Goal: Task Accomplishment & Management: Manage account settings

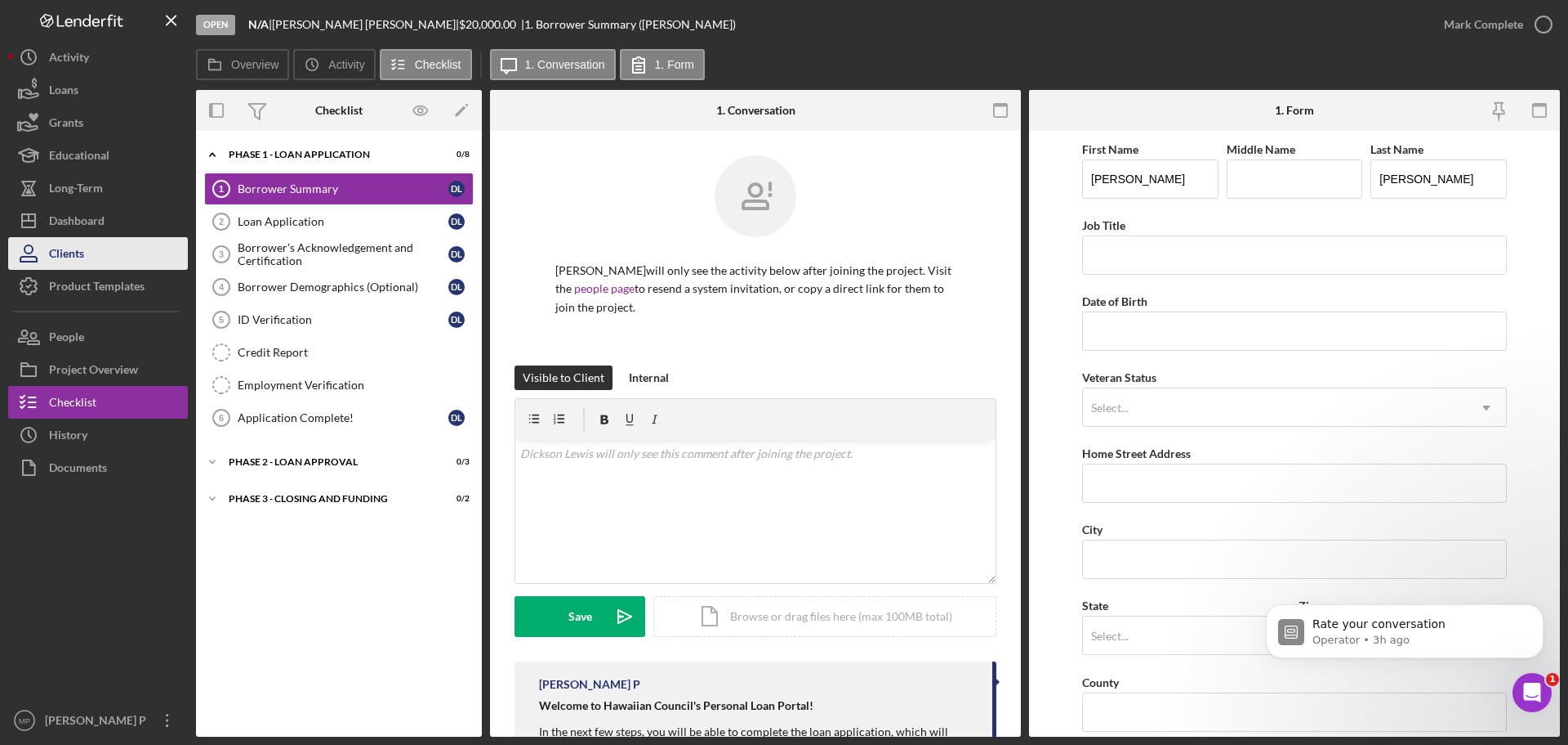
scroll to position [4045, 0]
click at [86, 214] on div "Dashboard" at bounding box center [76, 223] width 55 height 37
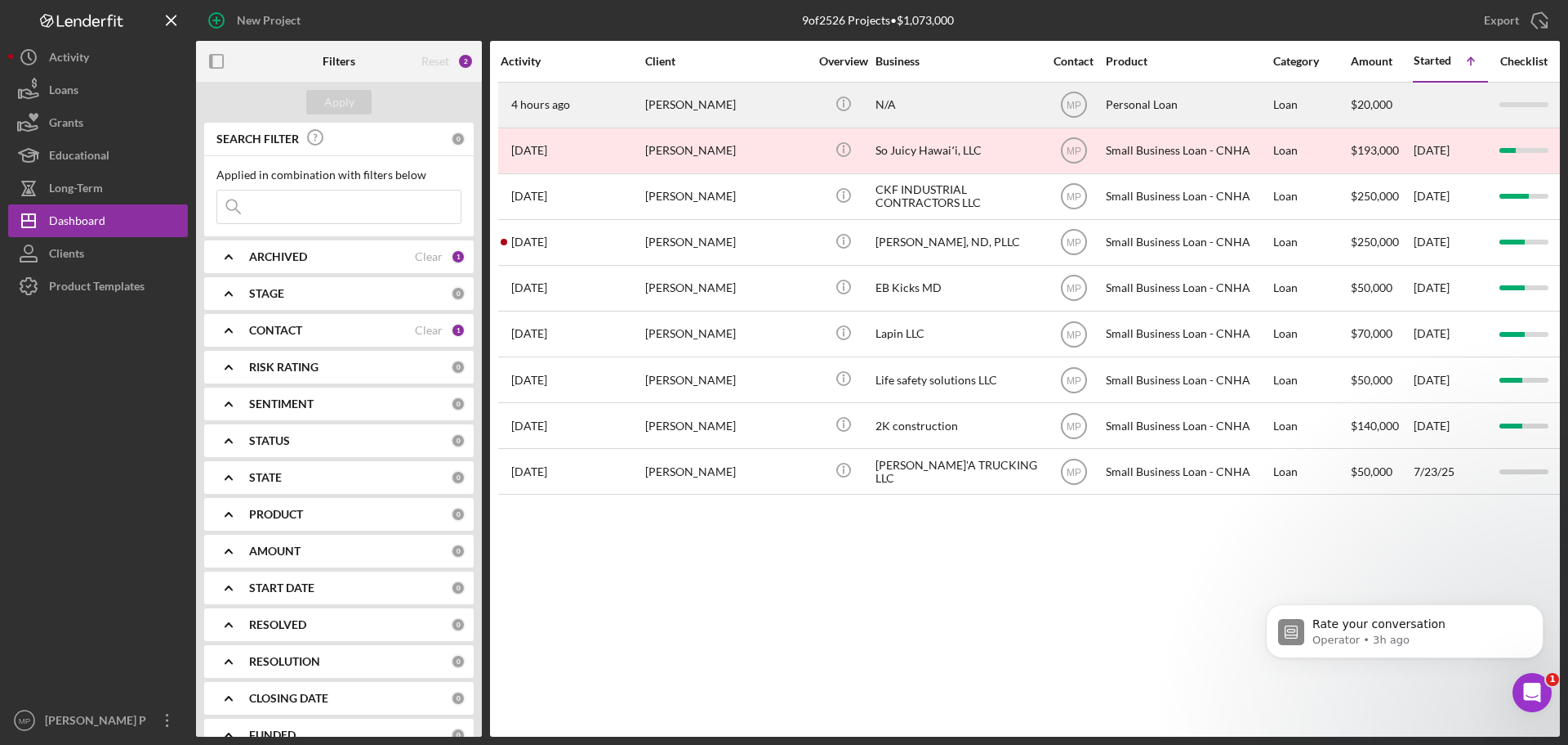
click at [774, 102] on div "[PERSON_NAME]" at bounding box center [727, 105] width 164 height 44
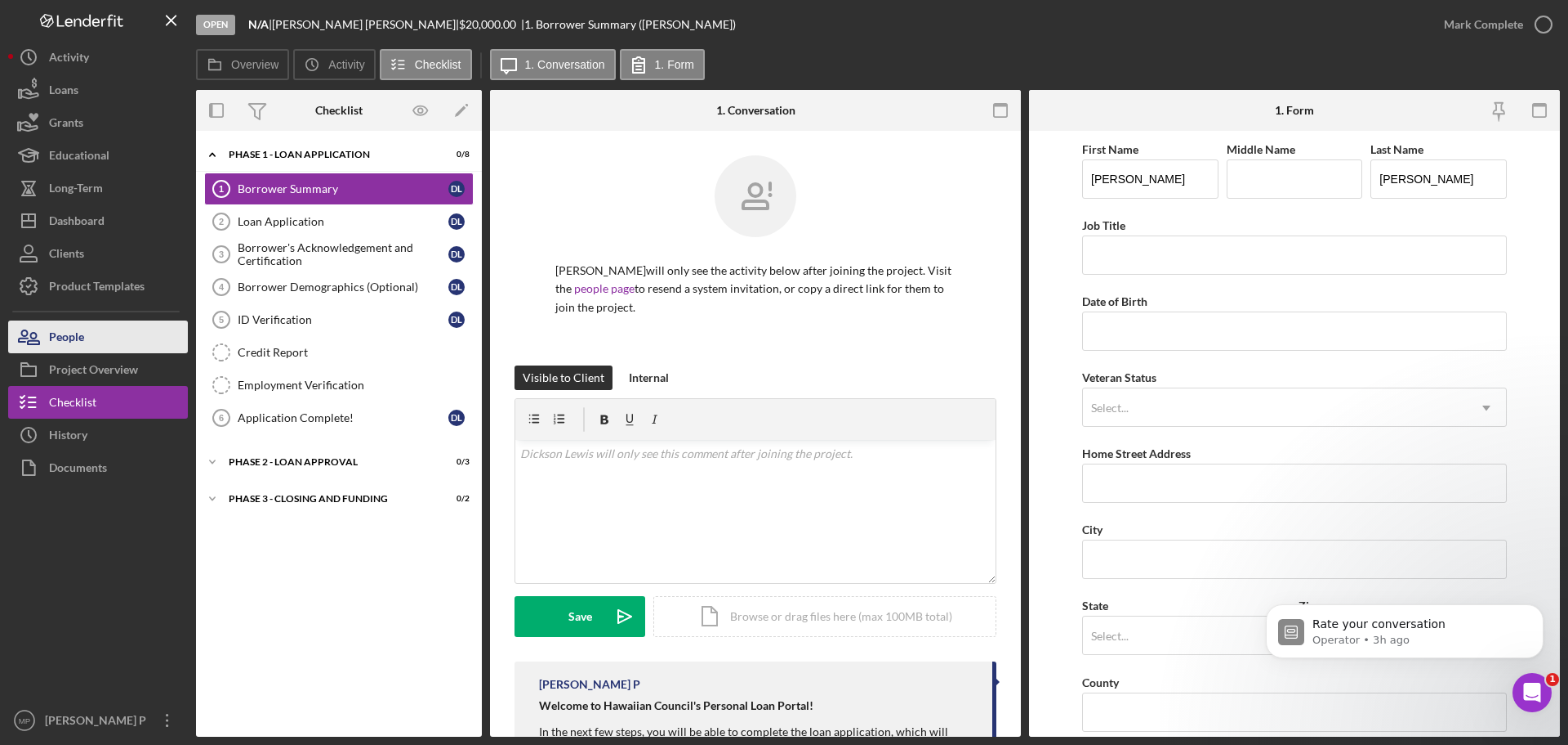
click at [107, 321] on button "People" at bounding box center [98, 336] width 180 height 33
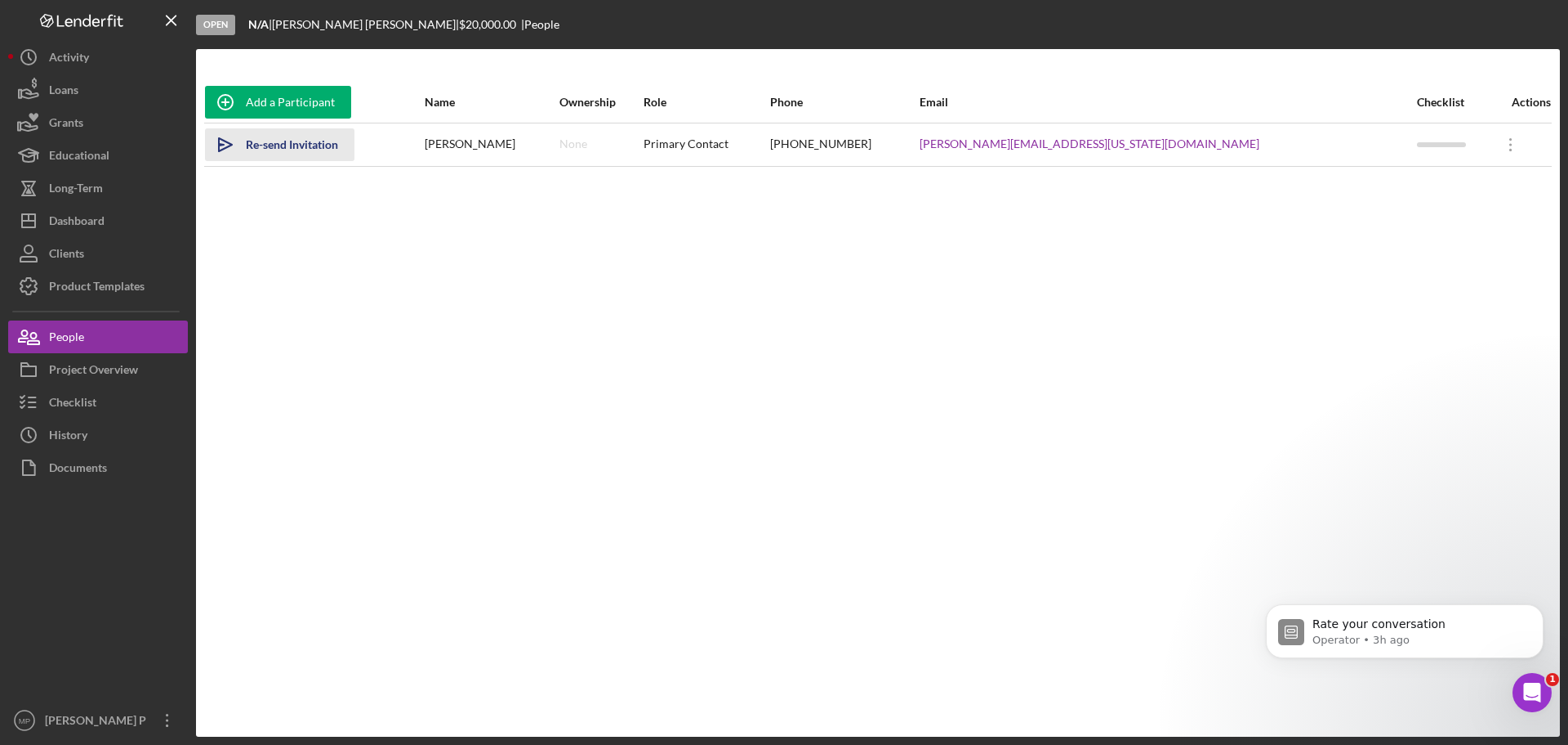
click at [318, 141] on div "Re-send Invitation" at bounding box center [292, 144] width 92 height 33
click at [107, 375] on div "Project Overview" at bounding box center [93, 371] width 89 height 37
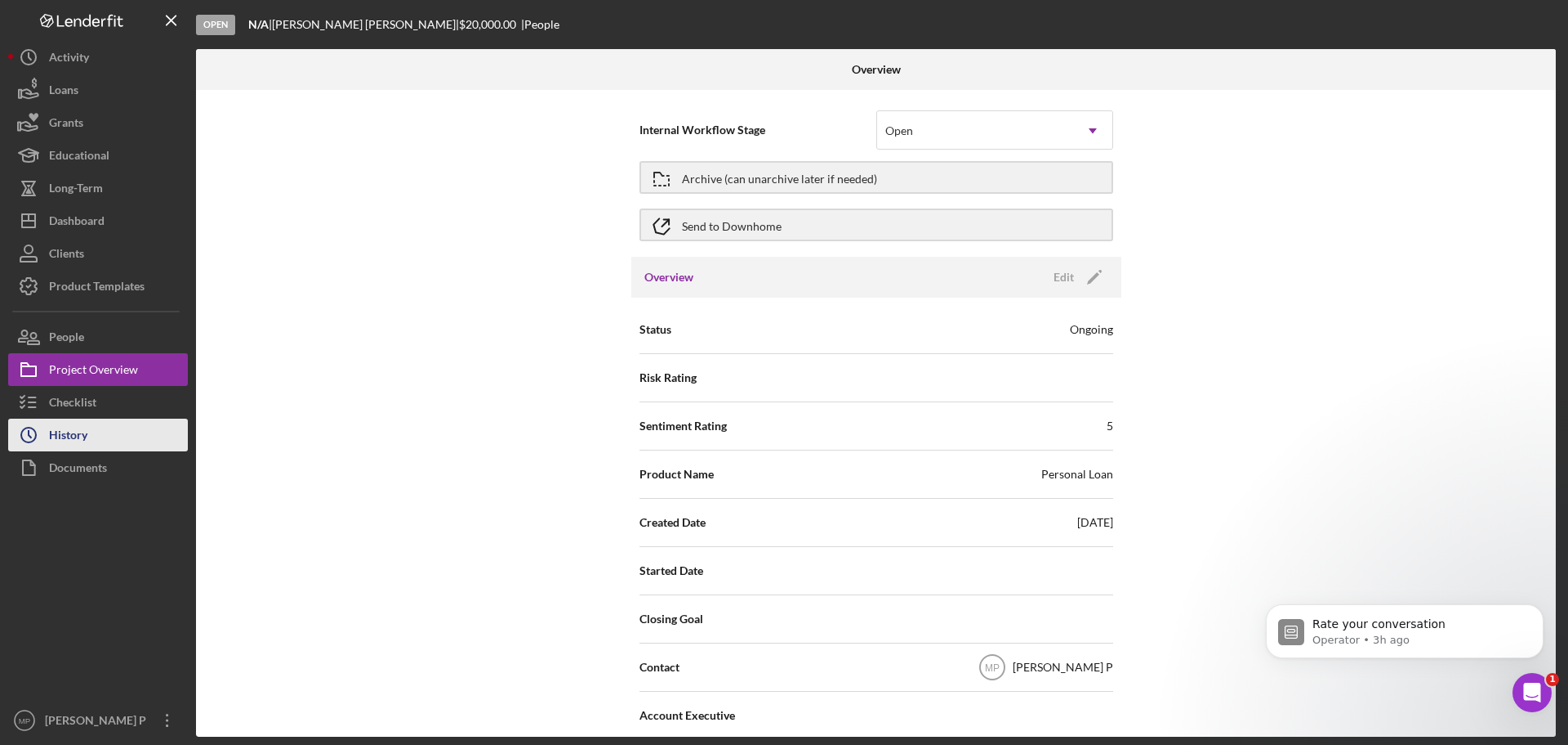
click at [97, 428] on button "Icon/History History" at bounding box center [98, 434] width 180 height 33
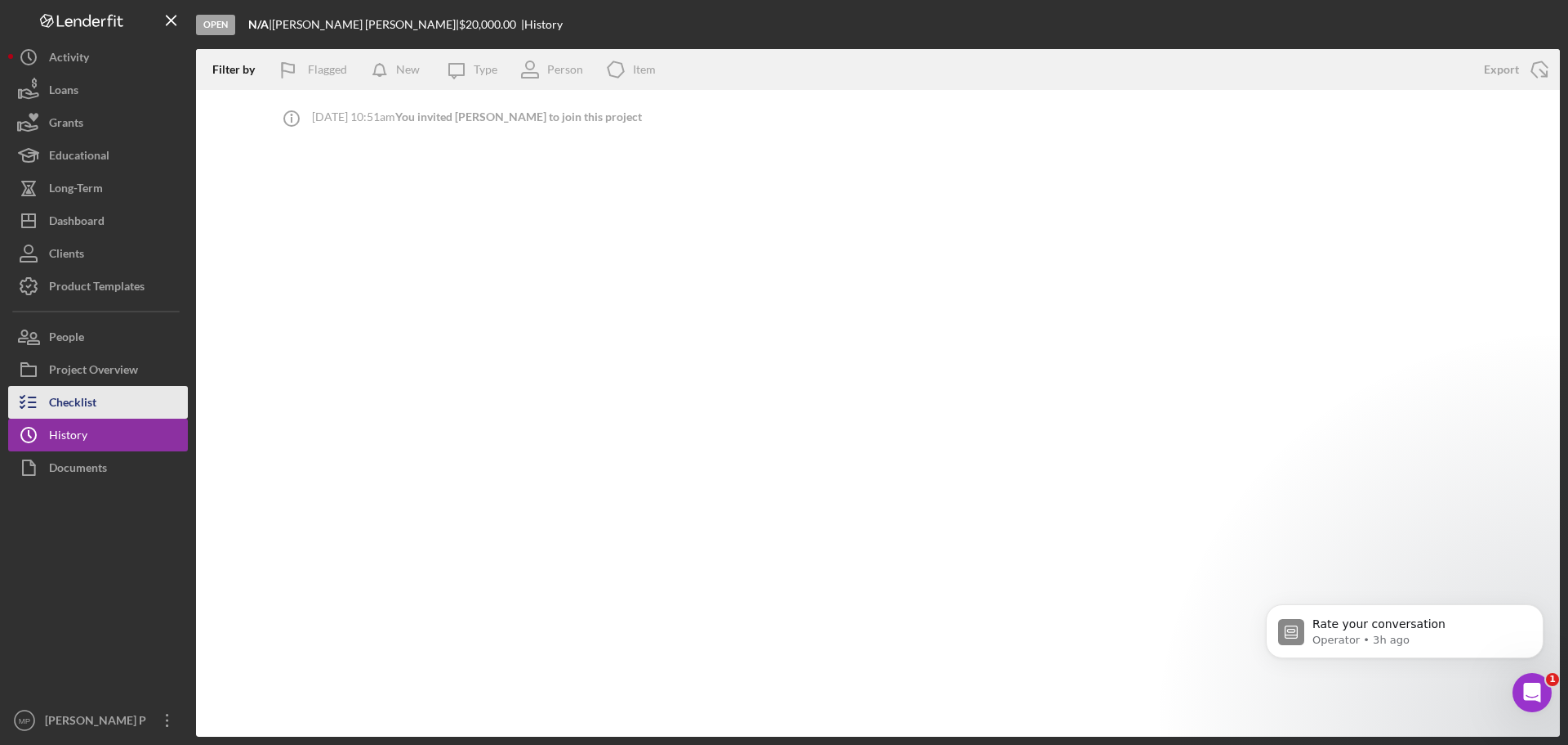
click at [81, 396] on div "Checklist" at bounding box center [72, 404] width 47 height 37
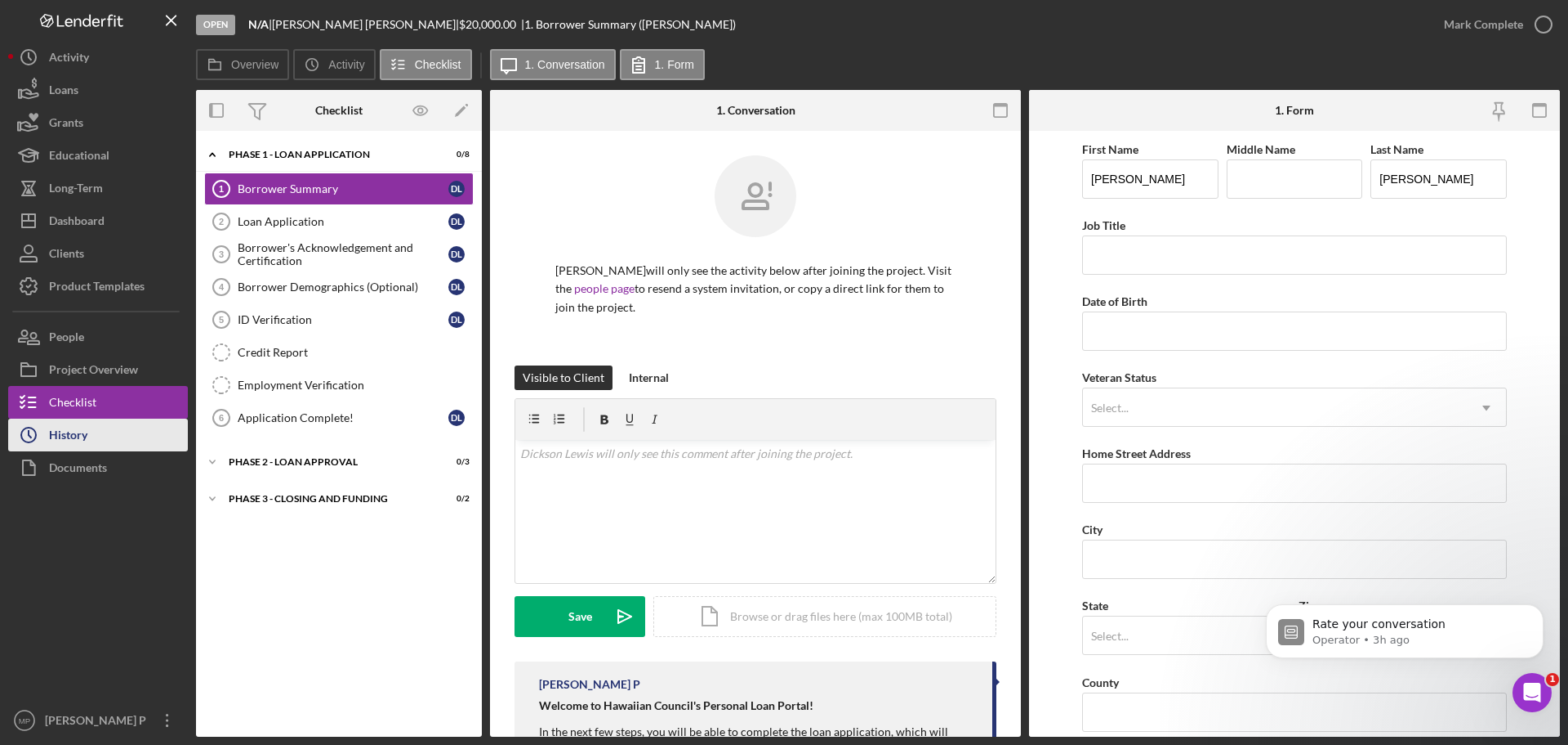
click at [98, 429] on button "Icon/History History" at bounding box center [98, 434] width 180 height 33
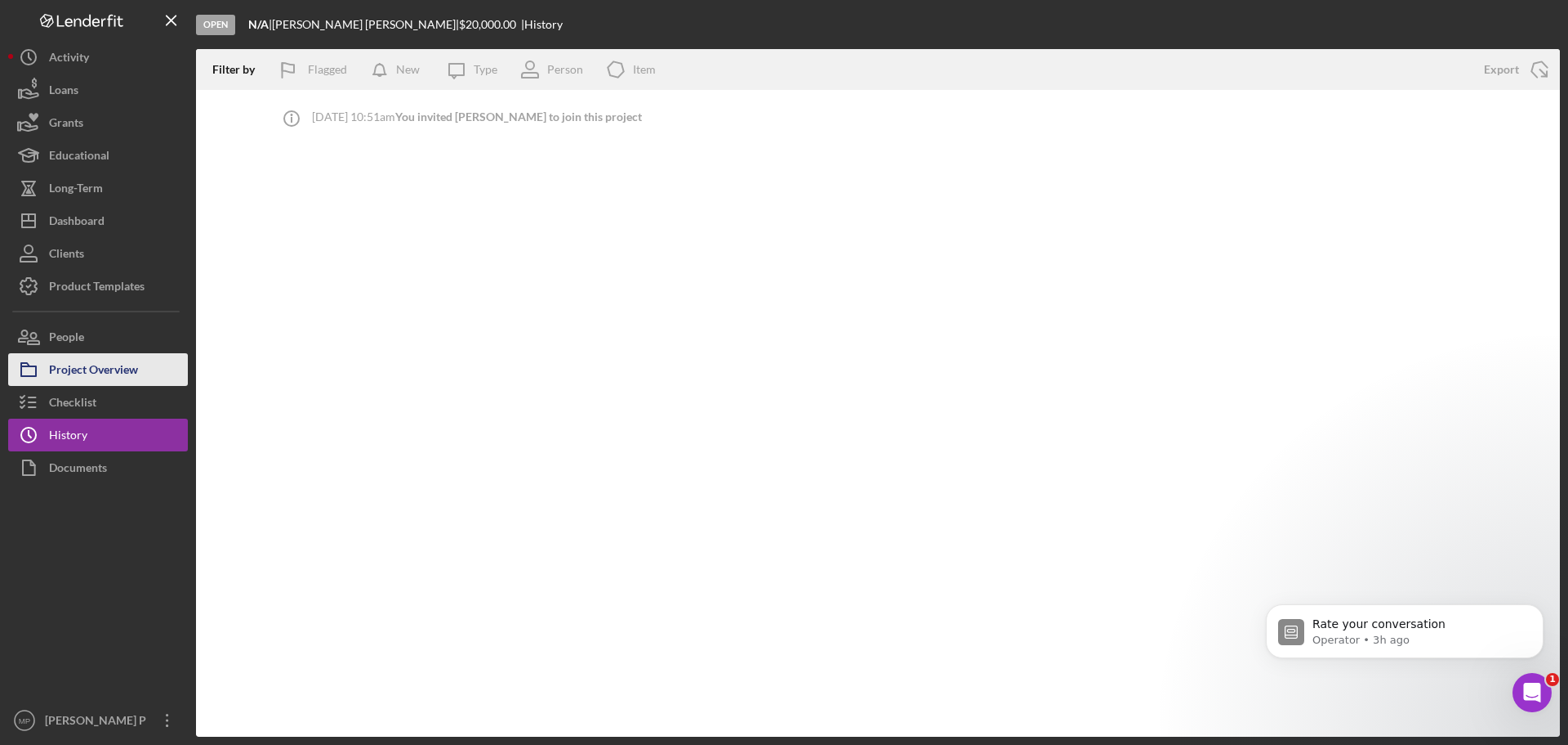
click at [86, 375] on div "Project Overview" at bounding box center [93, 371] width 89 height 37
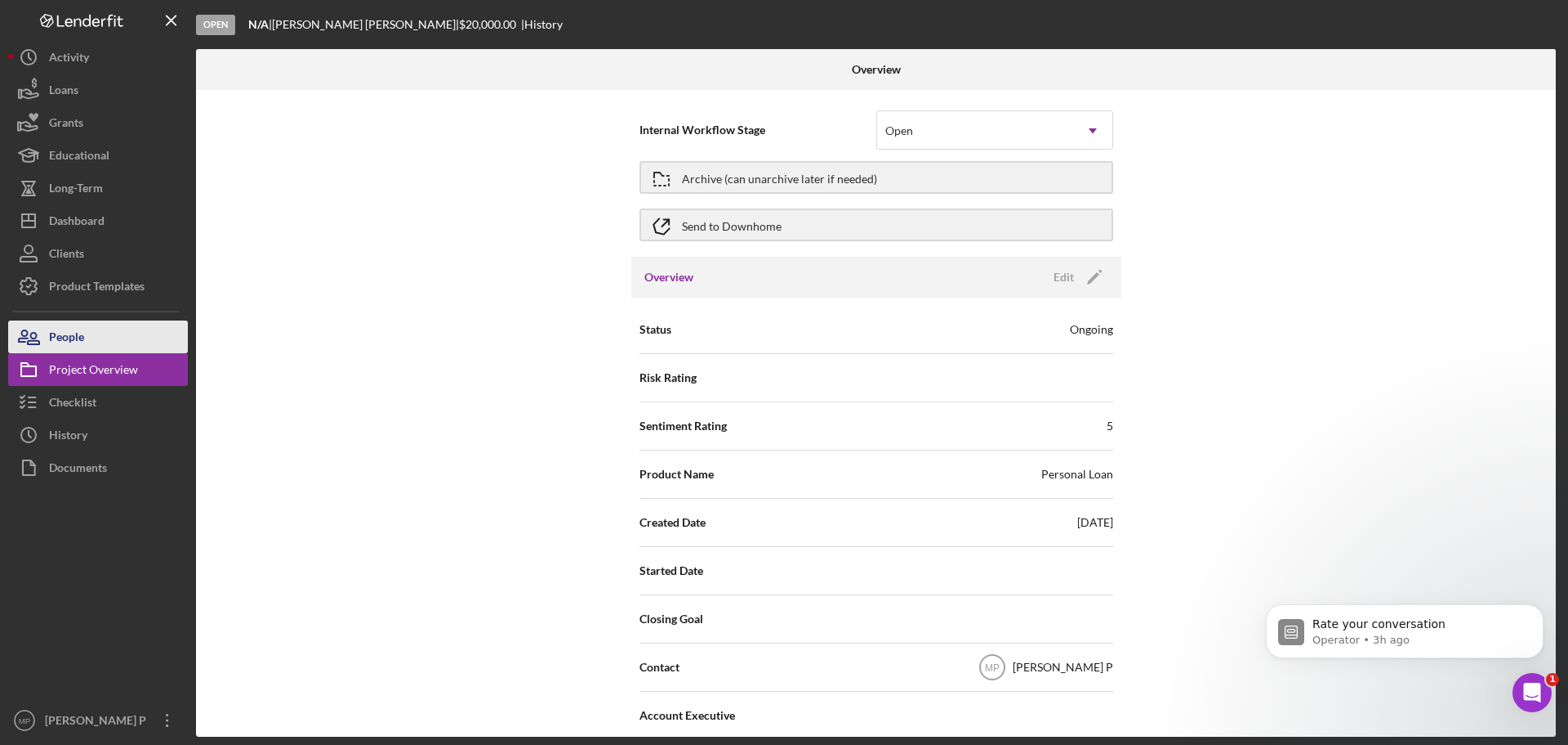
click at [105, 345] on button "People" at bounding box center [98, 336] width 180 height 33
